Goal: Book appointment/travel/reservation

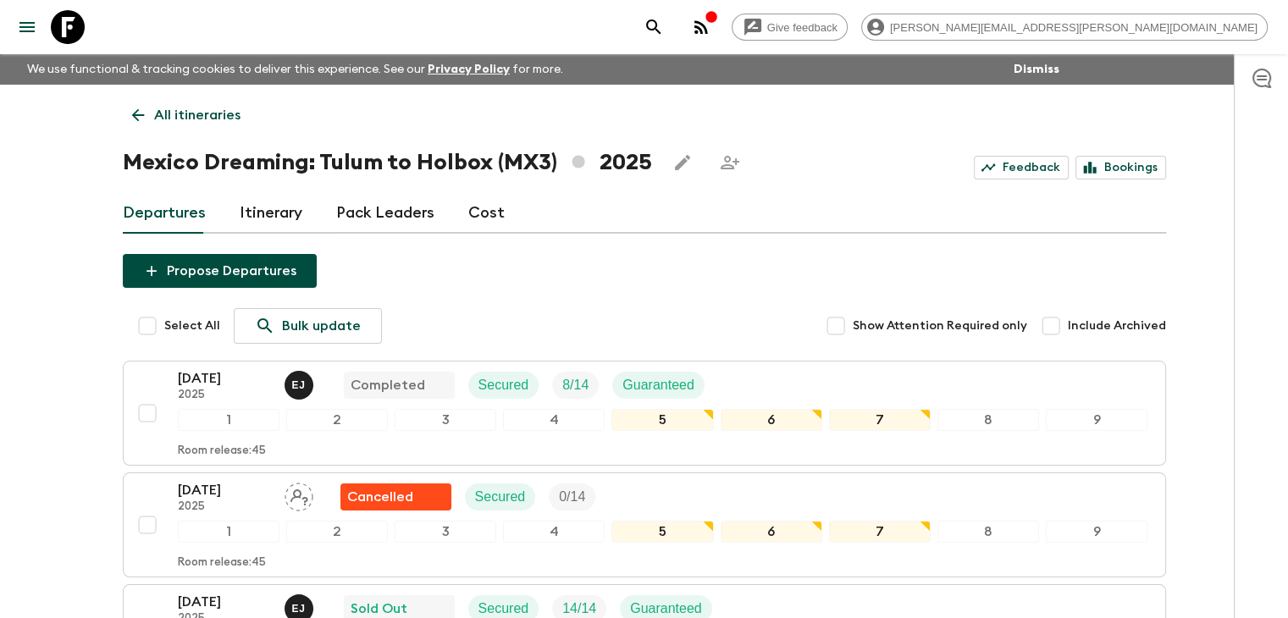
click at [126, 113] on link "All itineraries" at bounding box center [186, 115] width 127 height 34
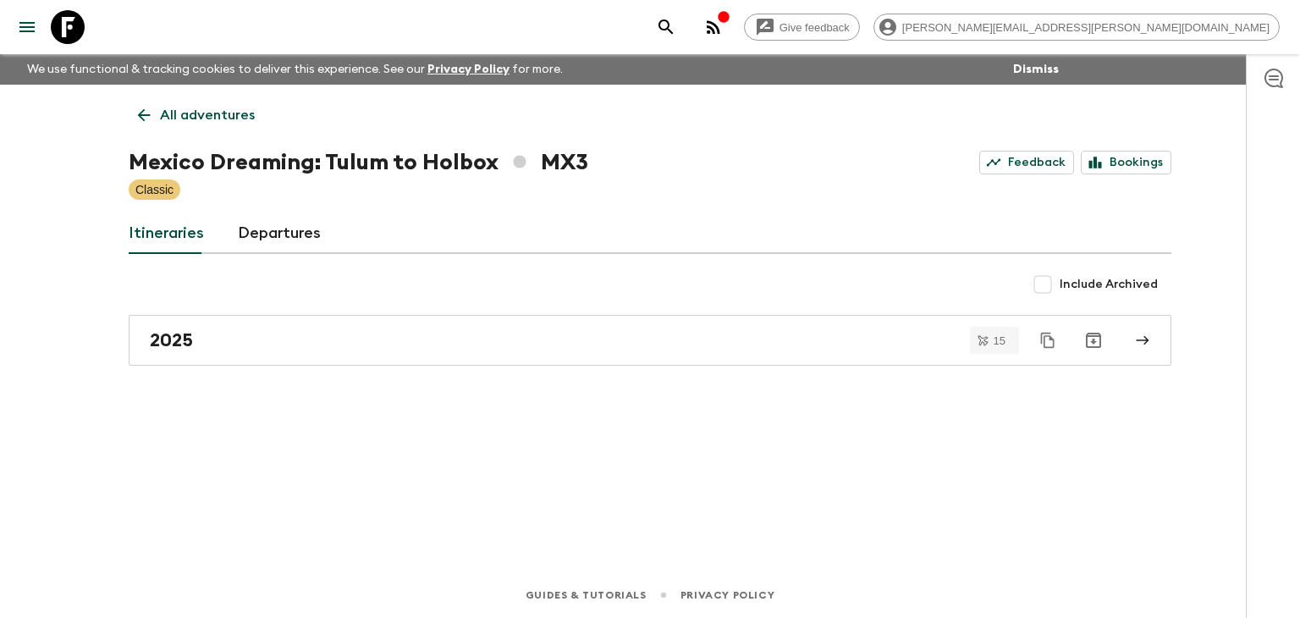
click at [142, 117] on icon at bounding box center [144, 115] width 19 height 19
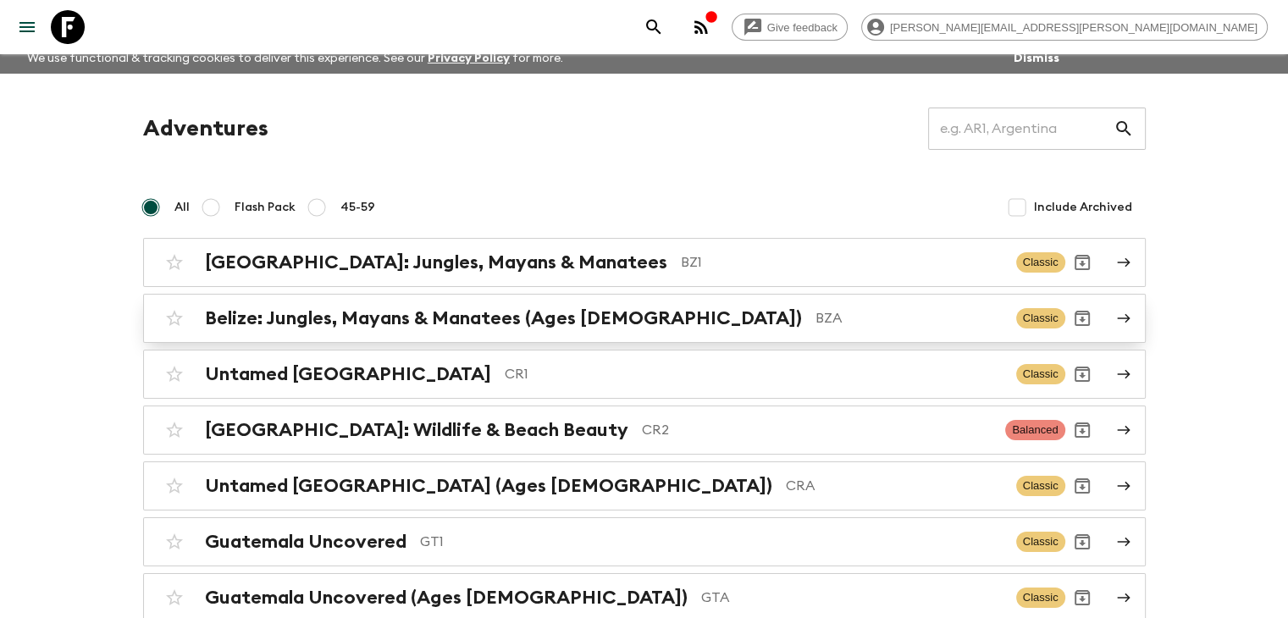
scroll to position [169, 0]
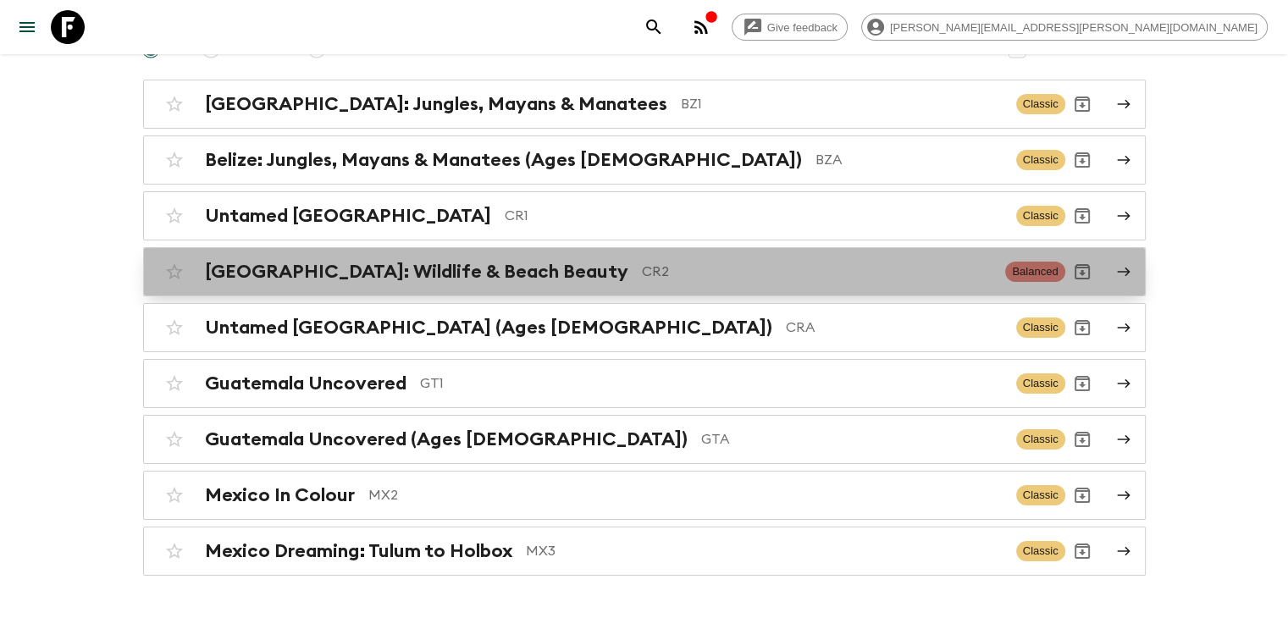
click at [398, 280] on h2 "[GEOGRAPHIC_DATA]: Wildlife & Beach Beauty" at bounding box center [416, 272] width 423 height 22
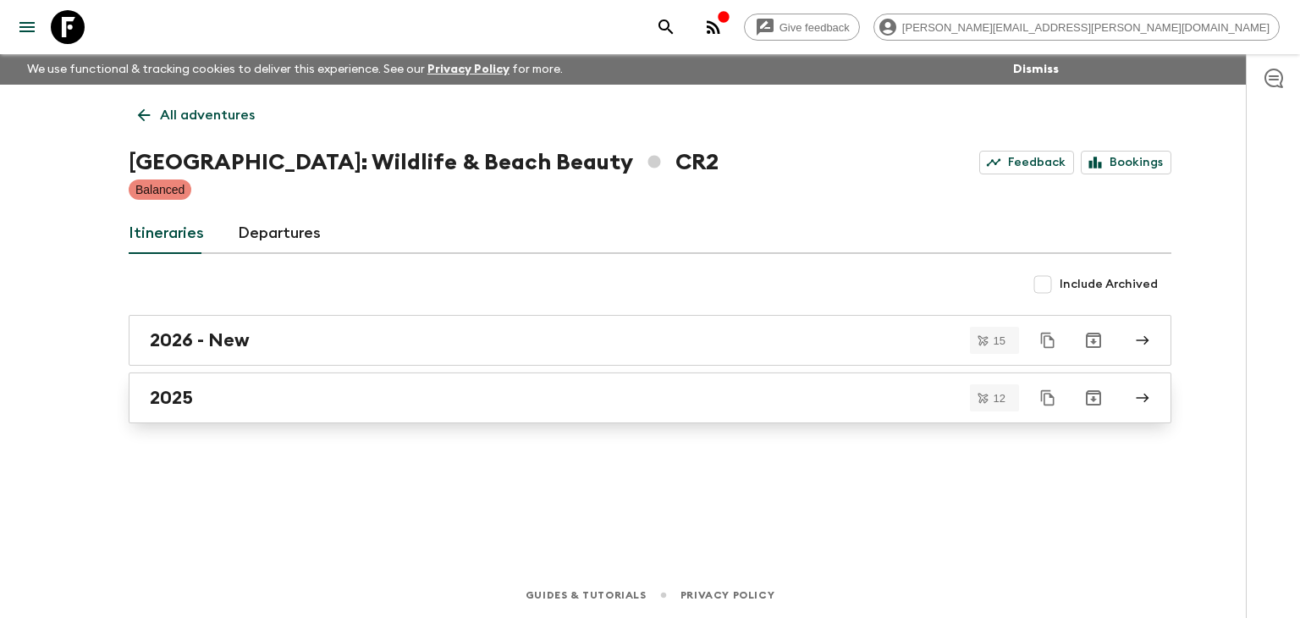
click at [311, 390] on div "2025" at bounding box center [634, 398] width 968 height 22
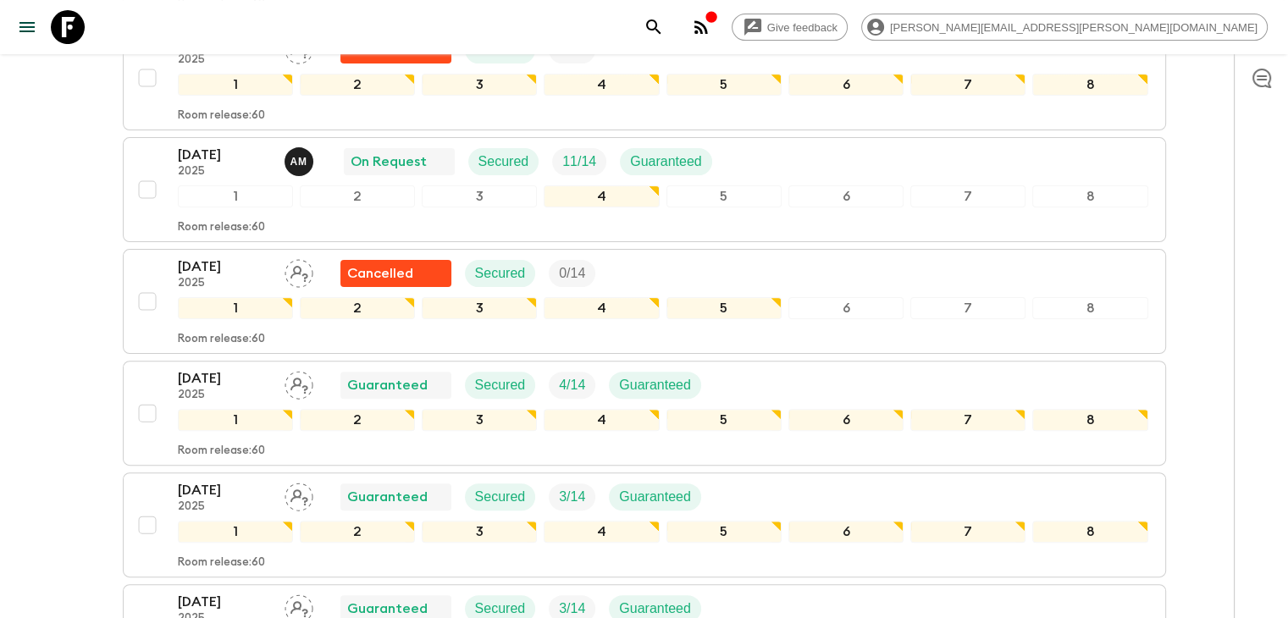
scroll to position [477, 0]
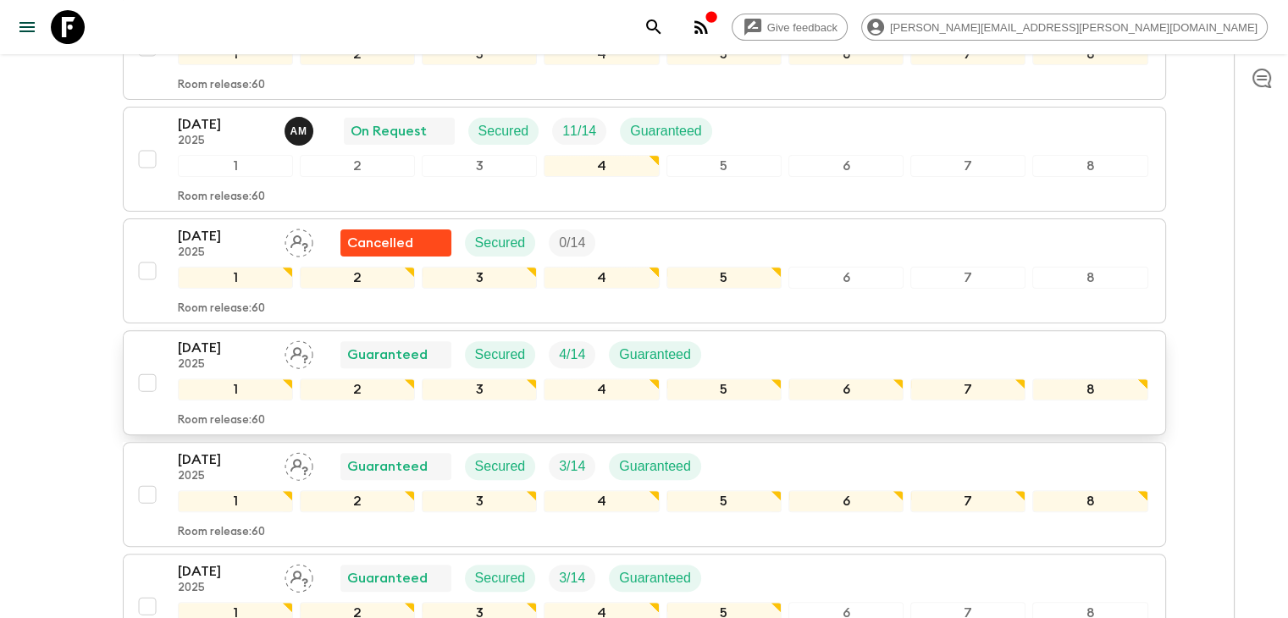
click at [271, 349] on div "[DATE] 2025 Guaranteed Secured 4 / 14 Guaranteed" at bounding box center [446, 355] width 537 height 34
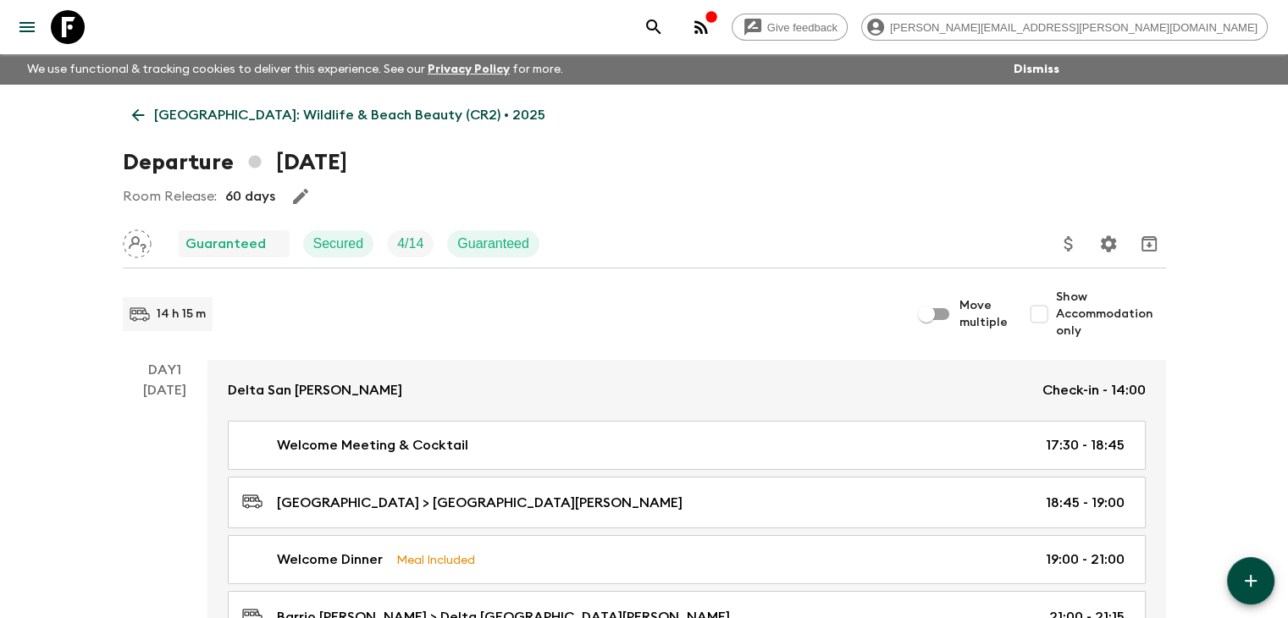
click at [367, 297] on div "14 h 15 m" at bounding box center [516, 314] width 787 height 34
